Goal: Find specific page/section

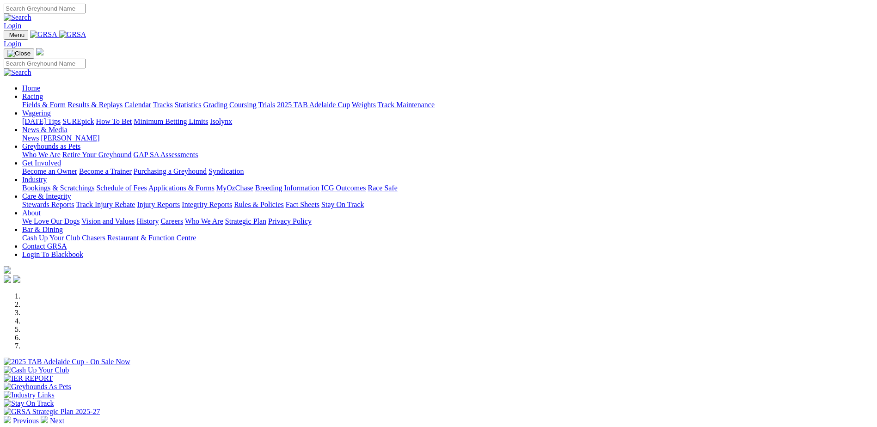
scroll to position [324, 0]
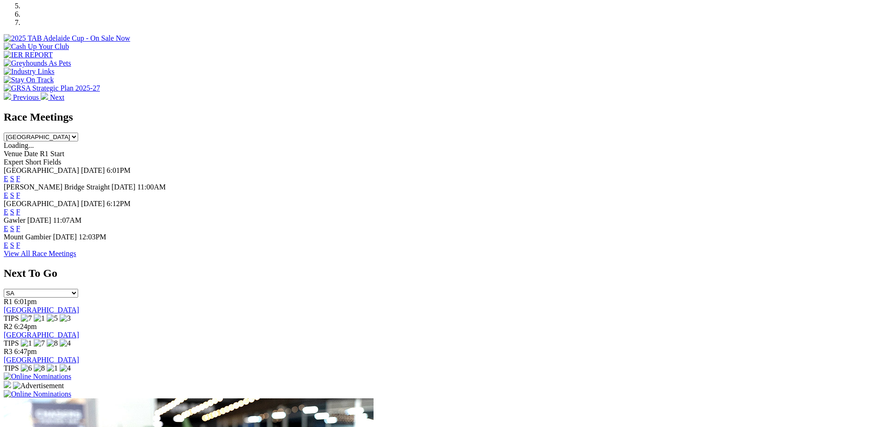
click at [20, 208] on link "F" at bounding box center [18, 212] width 4 height 8
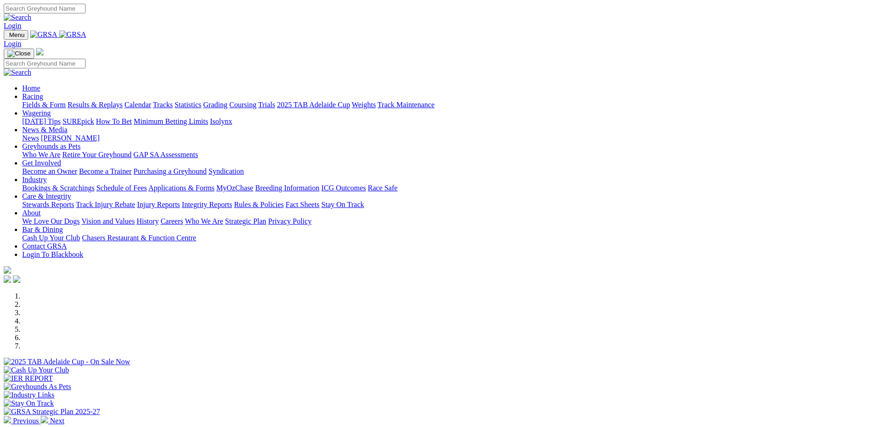
scroll to position [231, 0]
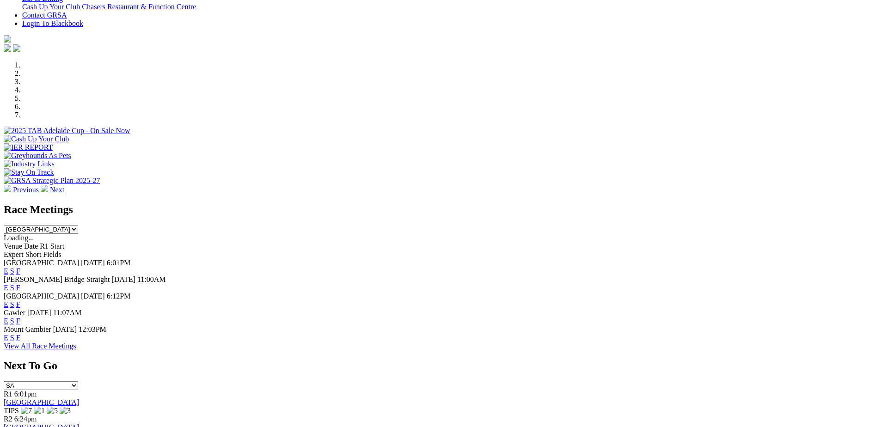
click at [20, 300] on link "F" at bounding box center [18, 304] width 4 height 8
